Goal: Task Accomplishment & Management: Complete application form

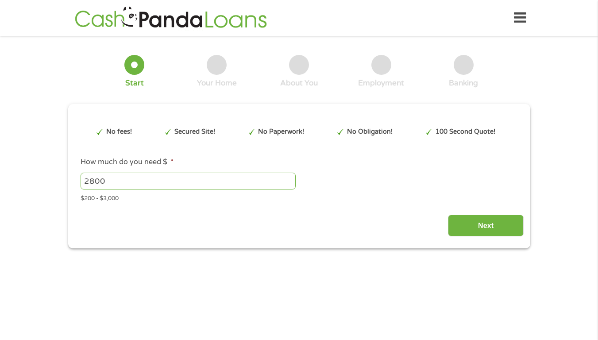
type input "EAIaIQobChMIyrWcoMGkkAMVuOb9BR1SbSfrEAEYASAAEgJN3vD_BwE"
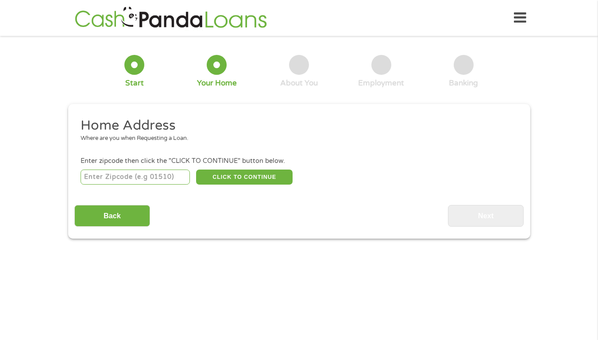
click at [154, 179] on input "number" at bounding box center [135, 177] width 109 height 15
type input "36863"
click at [244, 173] on button "CLICK TO CONTINUE" at bounding box center [244, 177] width 97 height 15
type input "36863"
type input "Lanett"
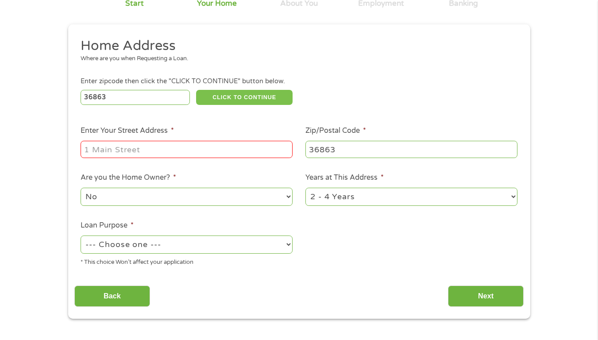
scroll to position [89, 0]
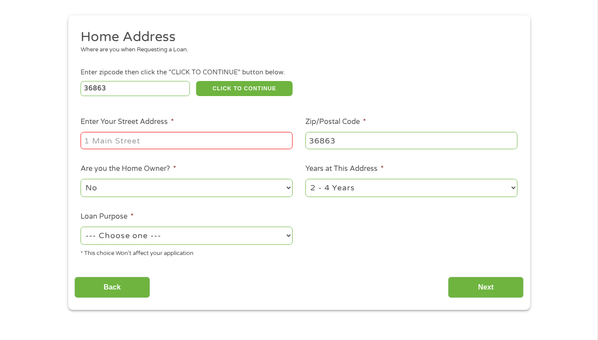
click at [229, 144] on input "Enter Your Street Address *" at bounding box center [187, 140] width 212 height 17
type input "[STREET_ADDRESS][PERSON_NAME]"
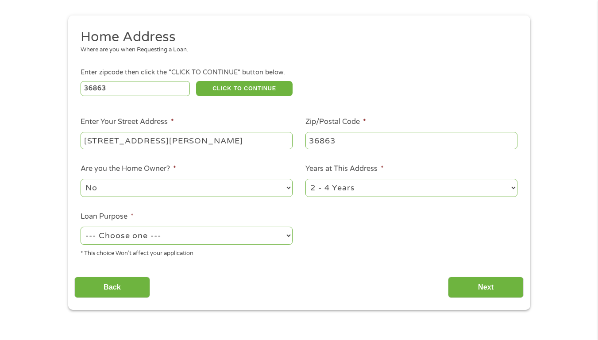
click at [441, 188] on select "1 Year or less 1 - 2 Years 2 - 4 Years Over 4 Years" at bounding box center [411, 188] width 212 height 18
select select "60months"
click at [305, 179] on select "1 Year or less 1 - 2 Years 2 - 4 Years Over 4 Years" at bounding box center [411, 188] width 212 height 18
click at [289, 234] on select "--- Choose one --- Pay Bills Debt Consolidation Home Improvement Major Purchase…" at bounding box center [187, 236] width 212 height 18
select select "medicalexpenses"
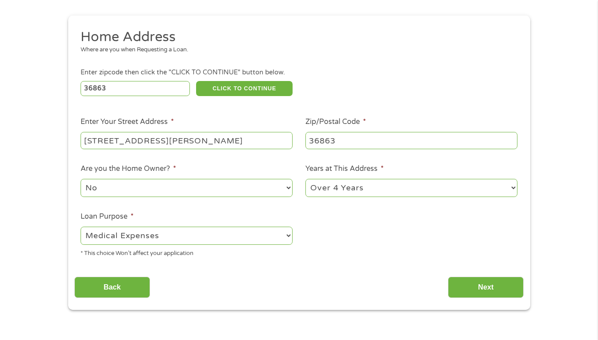
click at [81, 227] on select "--- Choose one --- Pay Bills Debt Consolidation Home Improvement Major Purchase…" at bounding box center [187, 236] width 212 height 18
click at [249, 206] on ul "Home Address Where are you when Requesting a Loan. Enter zipcode then click the…" at bounding box center [298, 146] width 449 height 236
click at [476, 282] on input "Next" at bounding box center [486, 288] width 76 height 22
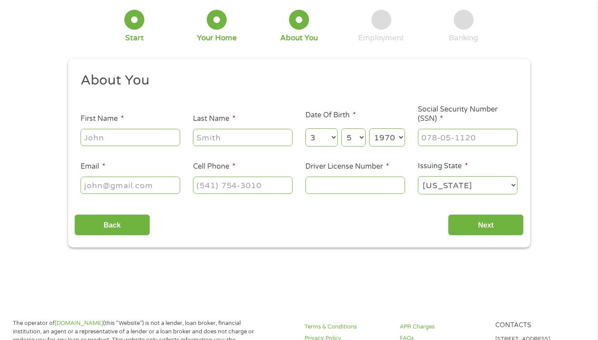
scroll to position [0, 0]
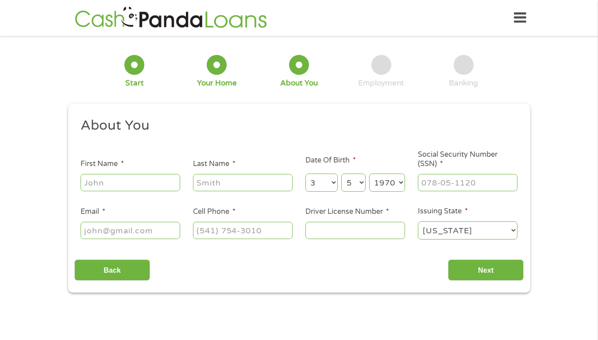
click at [149, 181] on input "First Name *" at bounding box center [131, 182] width 100 height 17
type input "[PERSON_NAME]"
type input "Heard"
type input "[PERSON_NAME][EMAIL_ADDRESS][DOMAIN_NAME]"
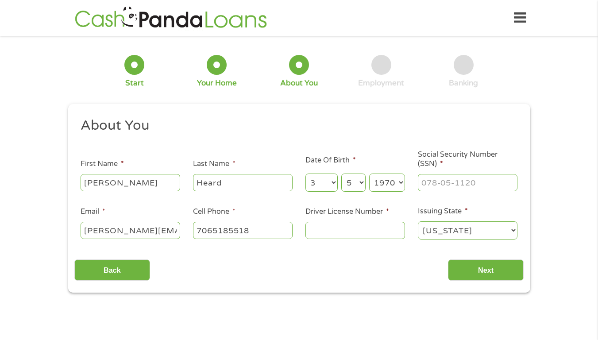
type input "[PHONE_NUMBER]"
click at [385, 229] on input "Driver License Number *" at bounding box center [355, 230] width 100 height 17
click at [486, 185] on input "___-__-____" at bounding box center [468, 182] width 100 height 17
type input "421-29-1908"
click at [368, 230] on input "Driver License Number *" at bounding box center [355, 230] width 100 height 17
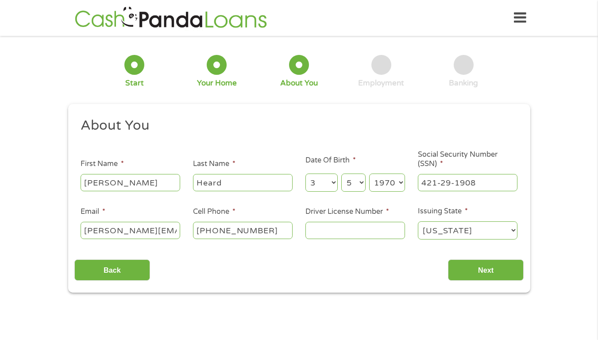
click at [372, 232] on input "Driver License Number *" at bounding box center [355, 230] width 100 height 17
type input "7899639"
click at [479, 266] on input "Next" at bounding box center [486, 270] width 76 height 22
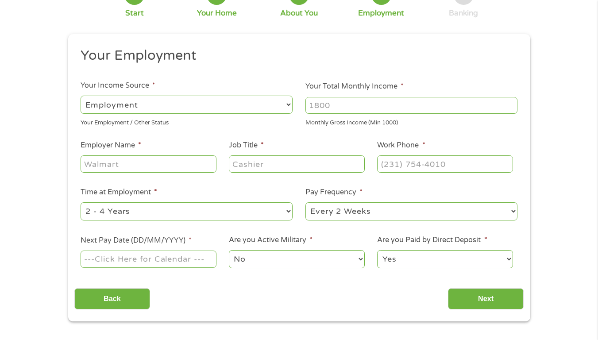
scroll to position [89, 0]
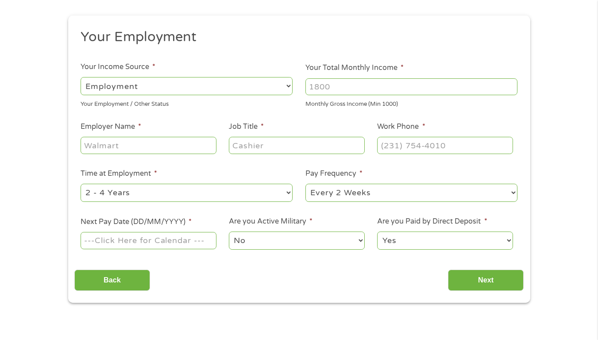
click at [218, 83] on select "--- Choose one --- Employment [DEMOGRAPHIC_DATA] Benefits" at bounding box center [187, 86] width 212 height 18
click at [204, 83] on select "--- Choose one --- Employment [DEMOGRAPHIC_DATA] Benefits" at bounding box center [187, 86] width 212 height 18
select select "benefits"
click at [81, 77] on select "--- Choose one --- Employment [DEMOGRAPHIC_DATA] Benefits" at bounding box center [187, 86] width 212 height 18
type input "Other"
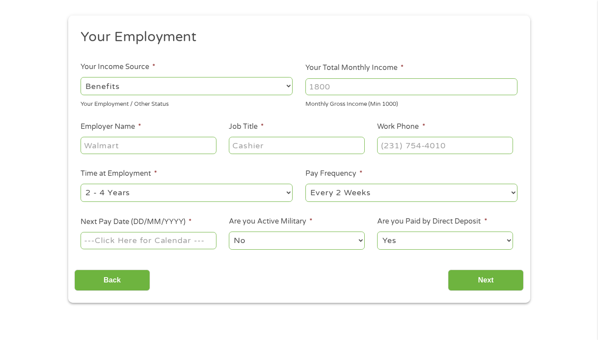
type input "[PHONE_NUMBER]"
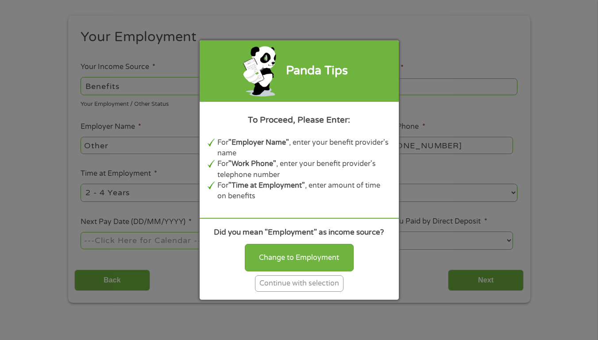
click at [285, 16] on div "Panda Tips To Proceed, Please Enter: For "Employer Name" , enter your benefit p…" at bounding box center [299, 170] width 598 height 340
click at [285, 17] on div "Panda Tips To Proceed, Please Enter: For "Employer Name" , enter your benefit p…" at bounding box center [299, 170] width 598 height 340
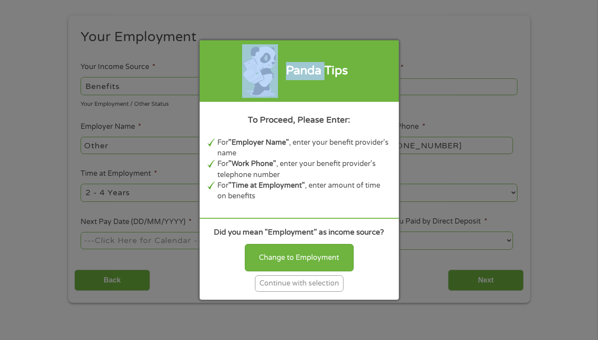
click at [285, 17] on div "Panda Tips To Proceed, Please Enter: For "Employer Name" , enter your benefit p…" at bounding box center [299, 170] width 598 height 340
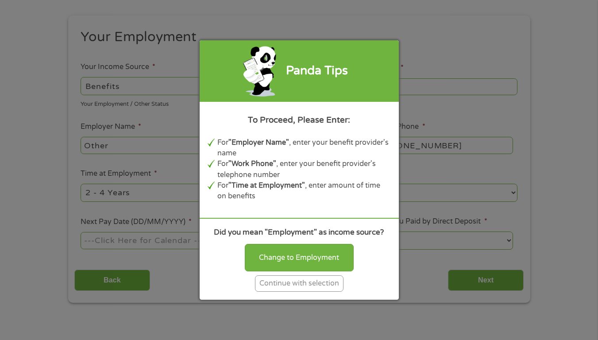
click at [313, 281] on div "Continue with selection" at bounding box center [299, 283] width 89 height 16
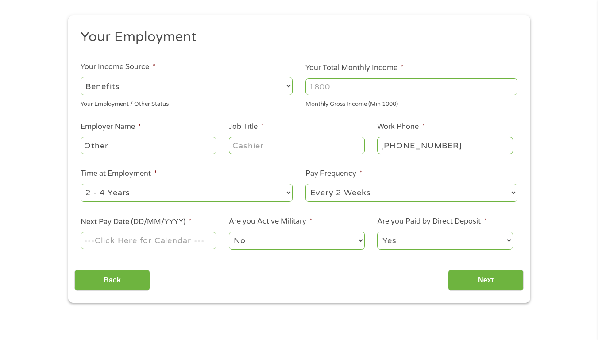
click at [148, 147] on input "Other" at bounding box center [148, 145] width 135 height 17
click at [176, 81] on select "--- Choose one --- Employment [DEMOGRAPHIC_DATA] Benefits" at bounding box center [187, 86] width 212 height 18
click at [349, 88] on input "Your Total Monthly Income *" at bounding box center [411, 86] width 212 height 17
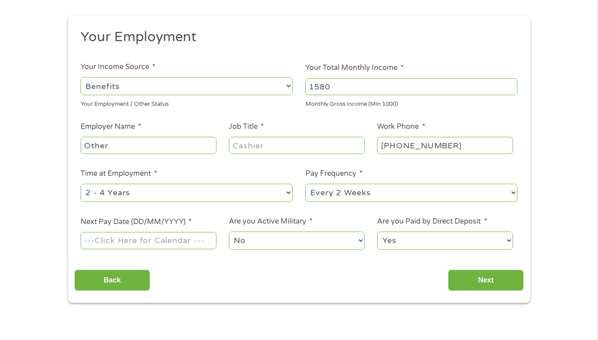
type input "1580"
click at [176, 147] on input "Other" at bounding box center [148, 145] width 135 height 17
type input "Social Security"
click at [514, 192] on select "--- Choose one --- Every 2 Weeks Every Week Monthly Semi-Monthly" at bounding box center [411, 193] width 212 height 18
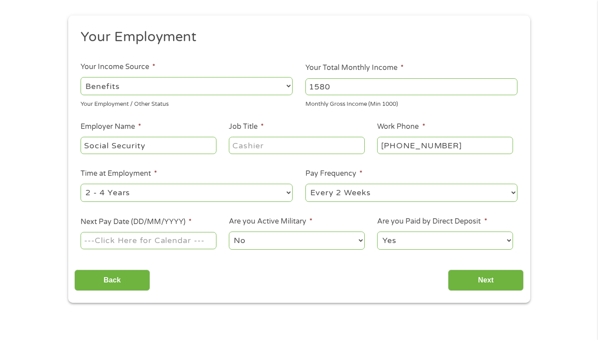
select select "monthly"
click at [305, 184] on select "--- Choose one --- Every 2 Weeks Every Week Monthly Semi-Monthly" at bounding box center [411, 193] width 212 height 18
click at [329, 249] on select "No Yes" at bounding box center [296, 241] width 135 height 18
click at [329, 243] on select "No Yes" at bounding box center [296, 241] width 135 height 18
click at [150, 238] on input "Next Pay Date (DD/MM/YYYY) *" at bounding box center [148, 240] width 135 height 17
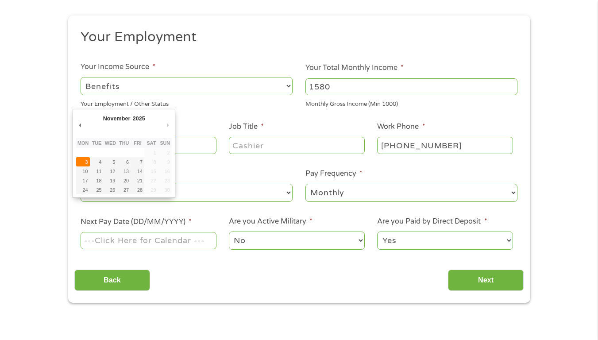
type input "[DATE]"
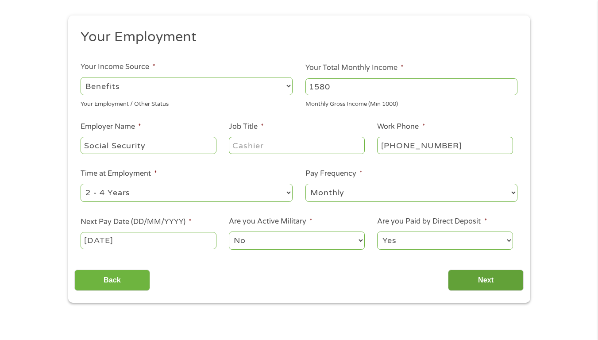
click at [479, 277] on input "Next" at bounding box center [486, 281] width 76 height 22
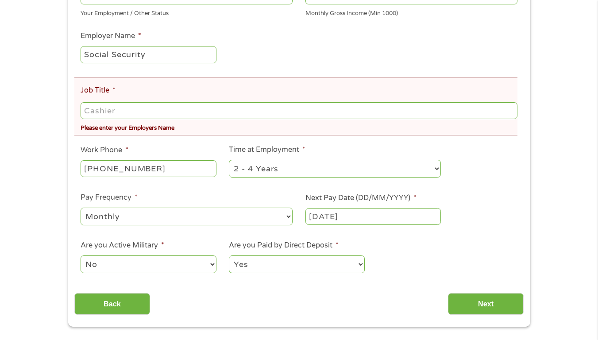
scroll to position [221, 0]
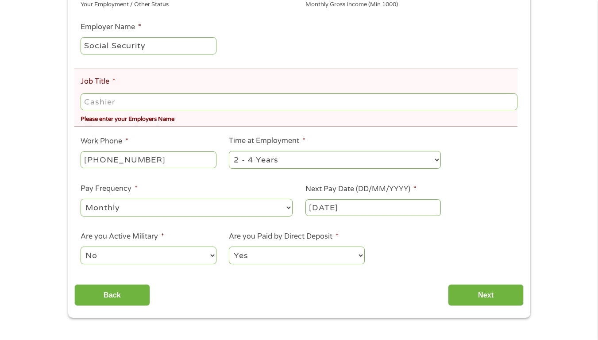
click at [182, 103] on input "Job Title *" at bounding box center [299, 101] width 437 height 17
type input "Disability"
click at [492, 294] on input "Next" at bounding box center [486, 295] width 76 height 22
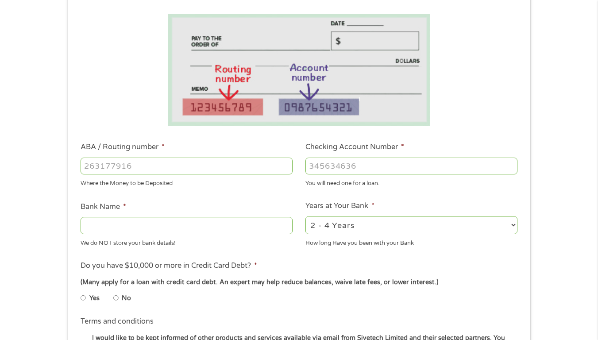
scroll to position [133, 0]
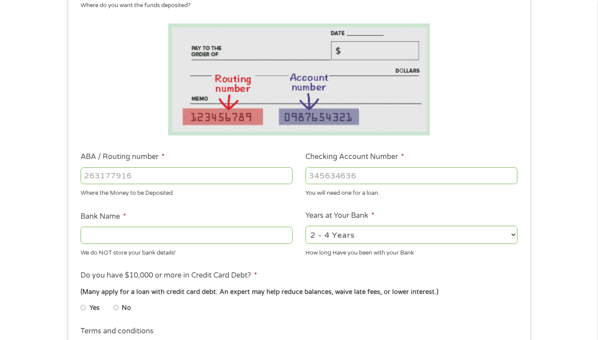
click at [205, 175] on input "ABA / Routing number *" at bounding box center [187, 175] width 212 height 17
type input "031176110"
type input "CAPITAL ONE NA"
type input "031176110"
click at [376, 175] on input "Checking Account Number *" at bounding box center [411, 175] width 212 height 17
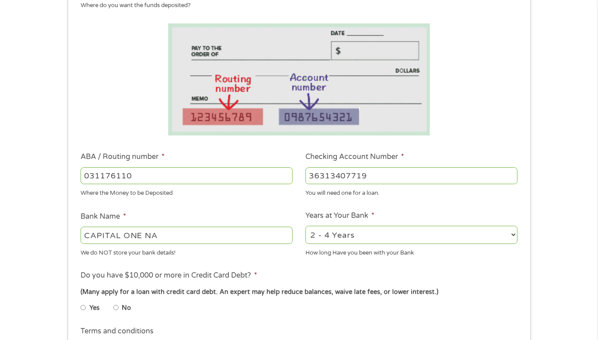
type input "36313407719"
click at [515, 233] on select "2 - 4 Years 6 - 12 Months 1 - 2 Years Over 4 Years" at bounding box center [411, 235] width 212 height 18
click at [534, 93] on div "1 Start 2 Your Home 3 About You 4 Employment 5 Banking 6 This field is hidden w…" at bounding box center [299, 189] width 478 height 561
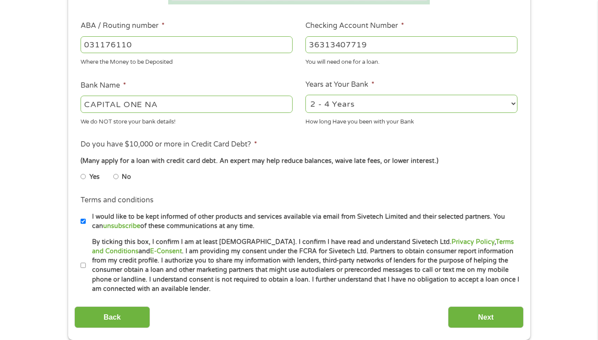
scroll to position [266, 0]
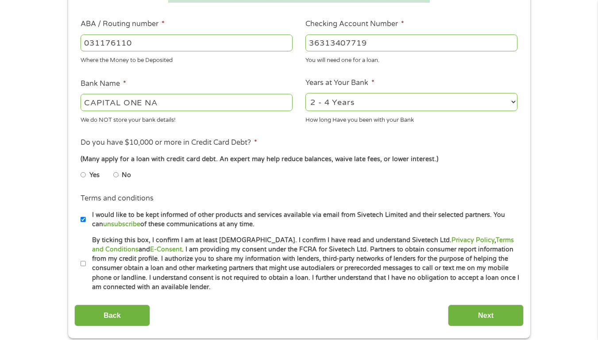
click at [116, 174] on input "No" at bounding box center [115, 175] width 5 height 14
radio input "true"
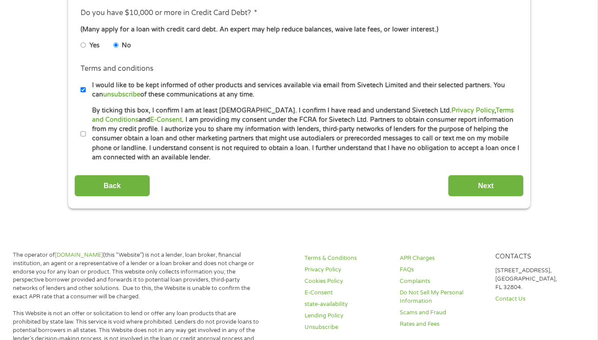
scroll to position [398, 0]
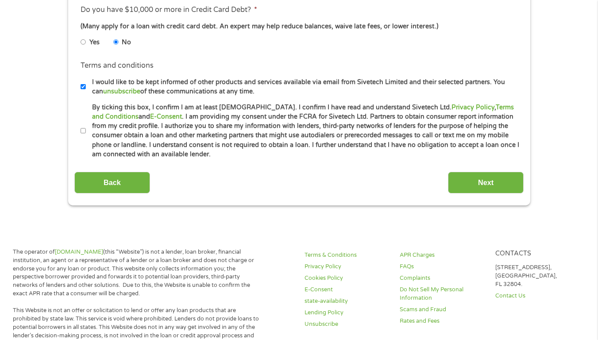
click at [84, 131] on input "By ticking this box, I confirm I am at least [DEMOGRAPHIC_DATA]. I confirm I ha…" at bounding box center [83, 131] width 5 height 14
checkbox input "true"
click at [484, 181] on input "Next" at bounding box center [486, 183] width 76 height 22
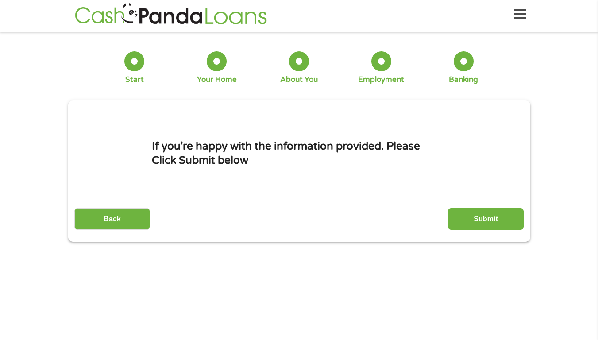
scroll to position [0, 0]
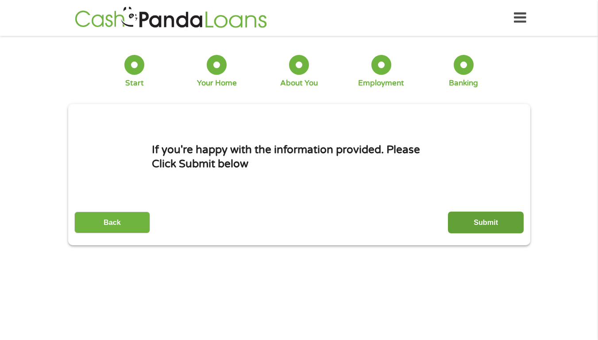
click at [483, 218] on input "Submit" at bounding box center [486, 223] width 76 height 22
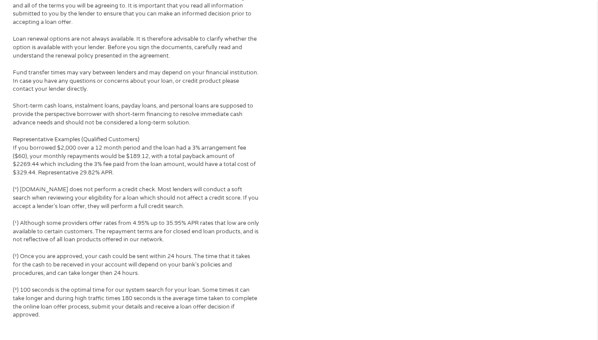
scroll to position [708, 0]
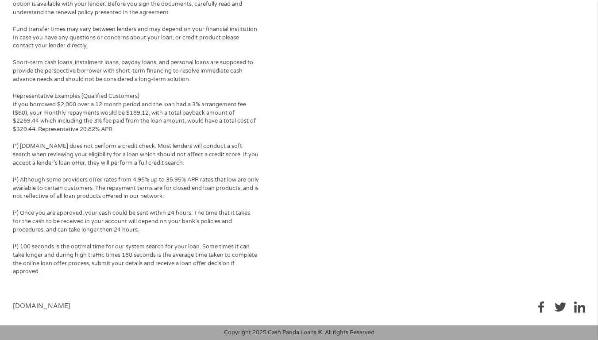
drag, startPoint x: 471, startPoint y: 104, endPoint x: 601, endPoint y: 338, distance: 268.2
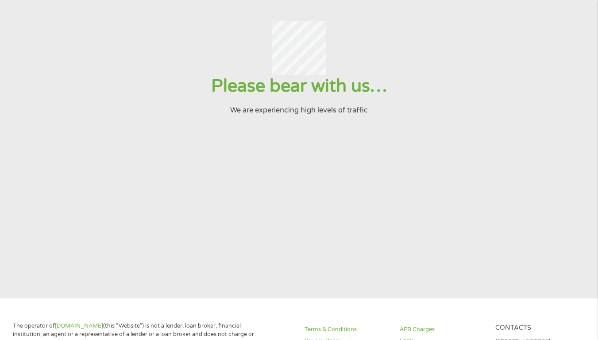
scroll to position [0, 0]
